Goal: Task Accomplishment & Management: Complete application form

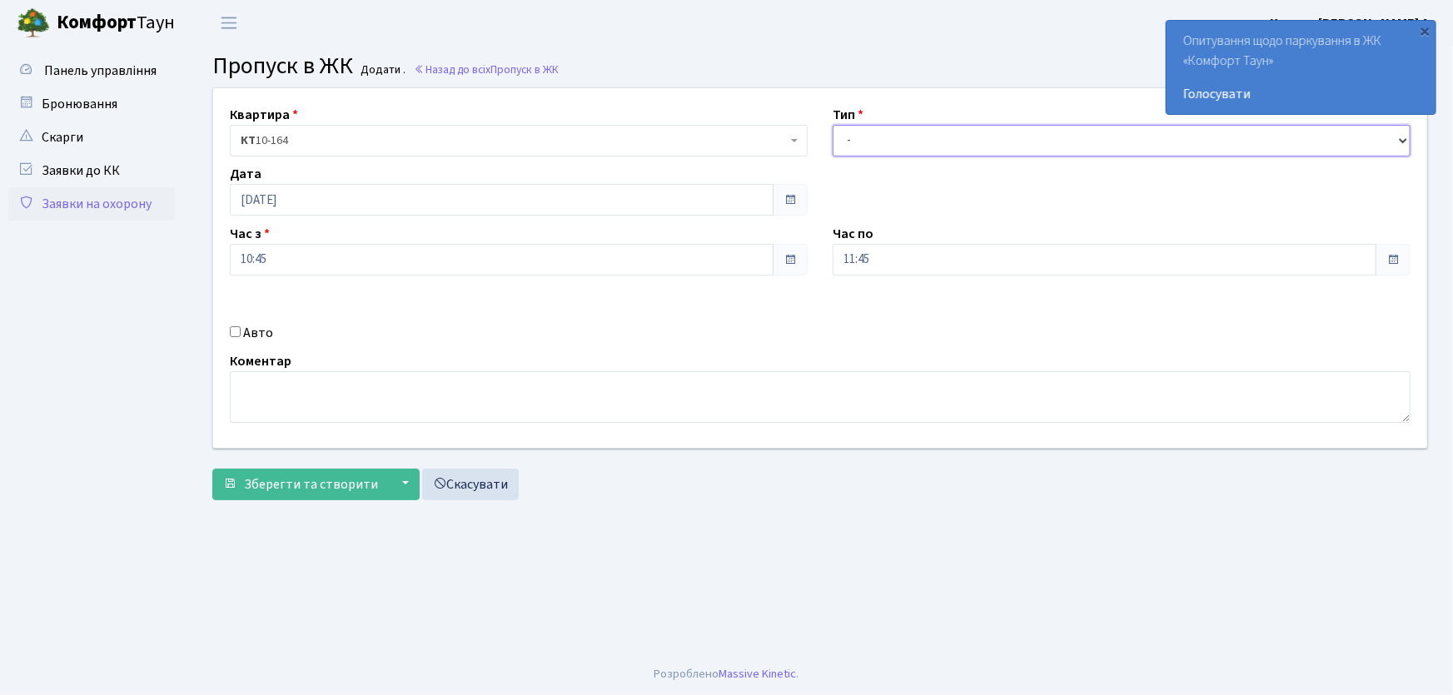
drag, startPoint x: 864, startPoint y: 137, endPoint x: 875, endPoint y: 154, distance: 20.3
click at [864, 137] on select "- Доставка Таксі Гості Сервіс" at bounding box center [1122, 141] width 578 height 32
select select "1"
click at [833, 125] on select "- Доставка Таксі Гості Сервіс" at bounding box center [1122, 141] width 578 height 32
drag, startPoint x: 885, startPoint y: 252, endPoint x: 824, endPoint y: 252, distance: 61.6
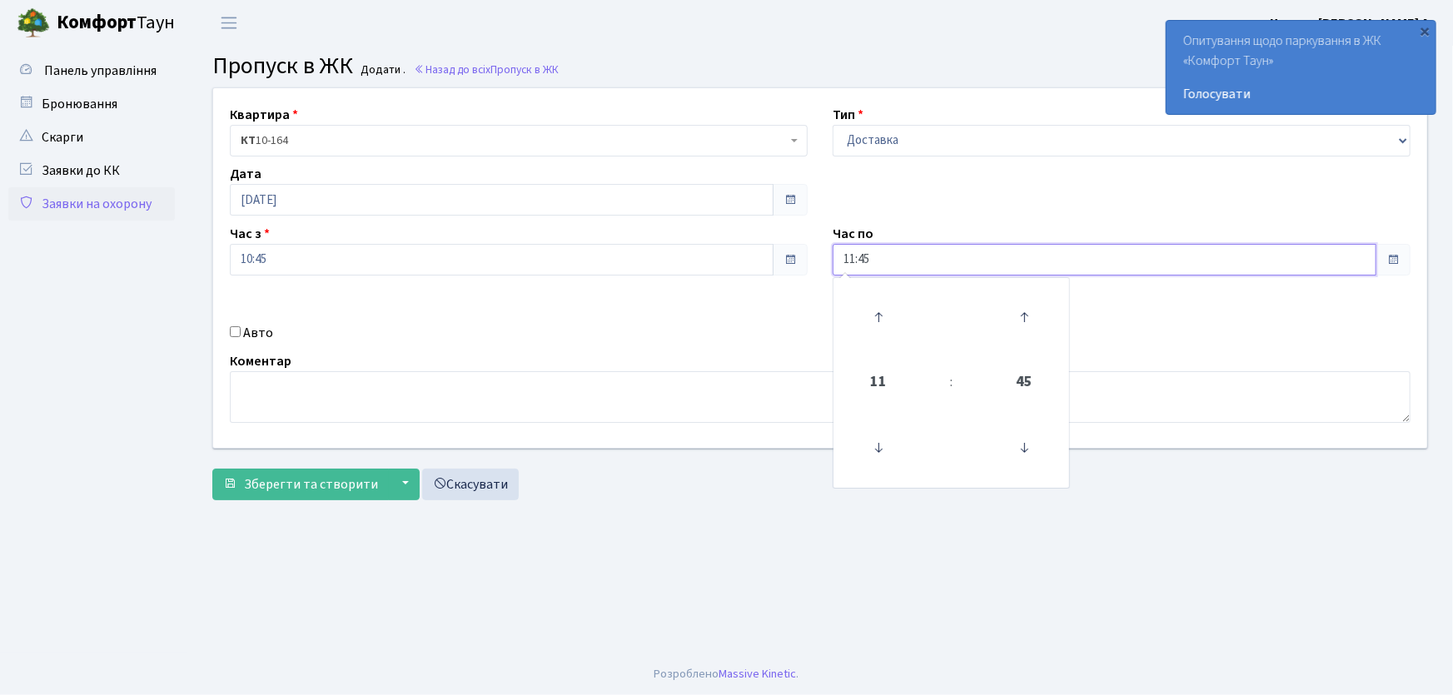
click at [812, 257] on div "Квартира <b>КТ</b>&nbsp;&nbsp;&nbsp;&nbsp;10-164 КТ 10-164 Тип - Доставка Таксі…" at bounding box center [820, 268] width 1239 height 360
type input "22:00"
click at [236, 331] on input "Авто" at bounding box center [235, 331] width 11 height 11
checkbox input "true"
type input "АІ1550РС"
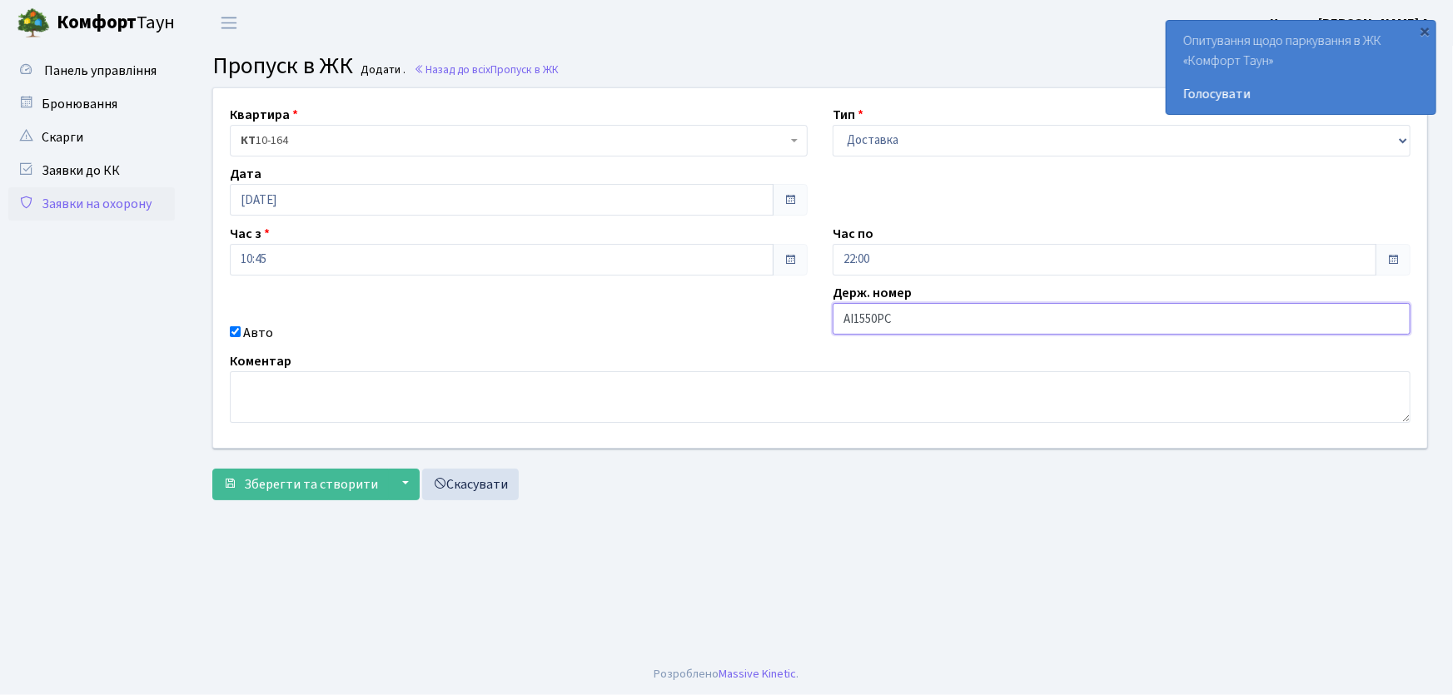
click at [212, 469] on button "Зберегти та створити" at bounding box center [300, 485] width 177 height 32
